Goal: Task Accomplishment & Management: Use online tool/utility

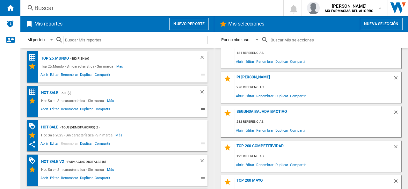
scroll to position [191, 0]
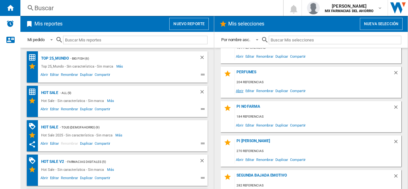
click at [240, 91] on span "Abrir" at bounding box center [240, 90] width 10 height 9
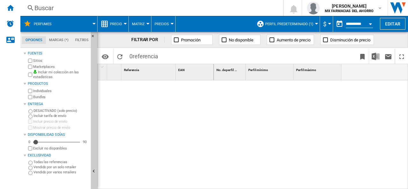
click at [299, 25] on span "Perfil predeterminado (1)" at bounding box center [289, 24] width 48 height 4
click at [282, 23] on span "Perfil predeterminado (1)" at bounding box center [289, 24] width 48 height 4
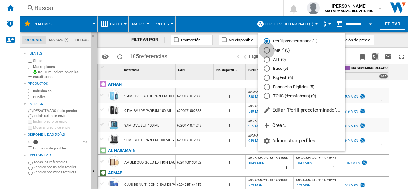
click at [264, 52] on div at bounding box center [267, 50] width 6 height 6
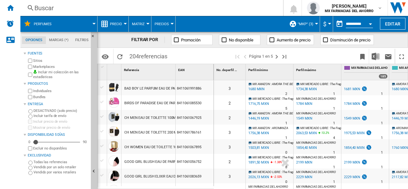
scroll to position [494, 0]
